Goal: Information Seeking & Learning: Understand process/instructions

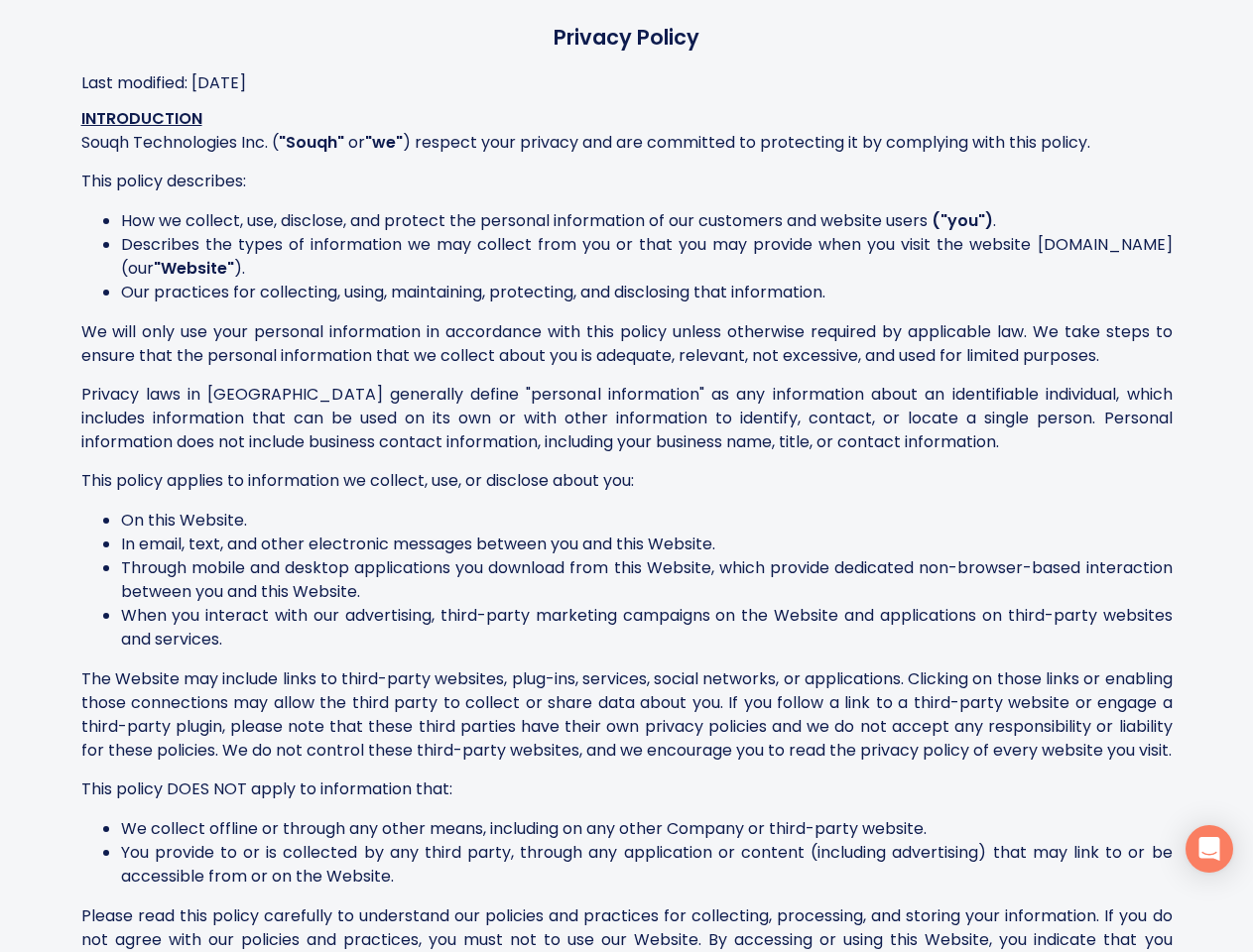
click at [626, 486] on div "This policy applies to information we collect, use, or disclose about you:" at bounding box center [627, 481] width 1092 height 24
click at [1209, 849] on icon "Open Intercom Messenger" at bounding box center [1209, 849] width 21 height 24
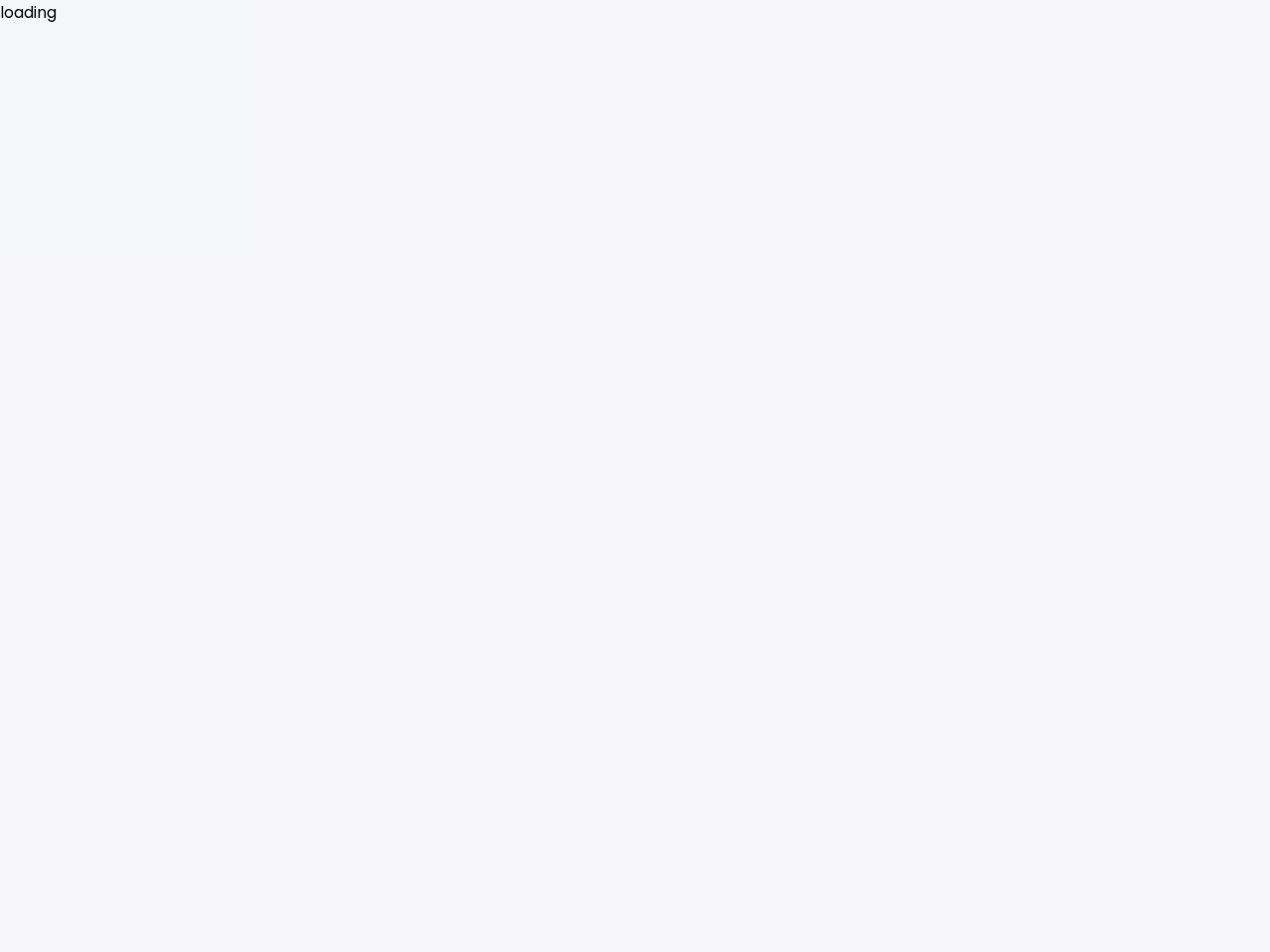
click at [635, 12] on div "loading" at bounding box center [635, 12] width 1270 height 25
